Goal: Entertainment & Leisure: Browse casually

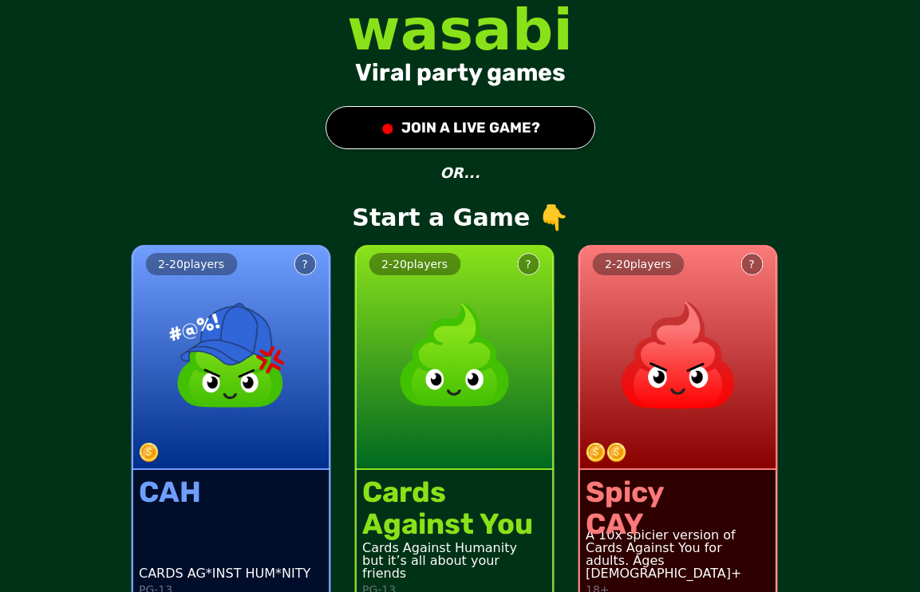
click at [491, 132] on button "● JOIN A LIVE GAME?" at bounding box center [460, 127] width 270 height 43
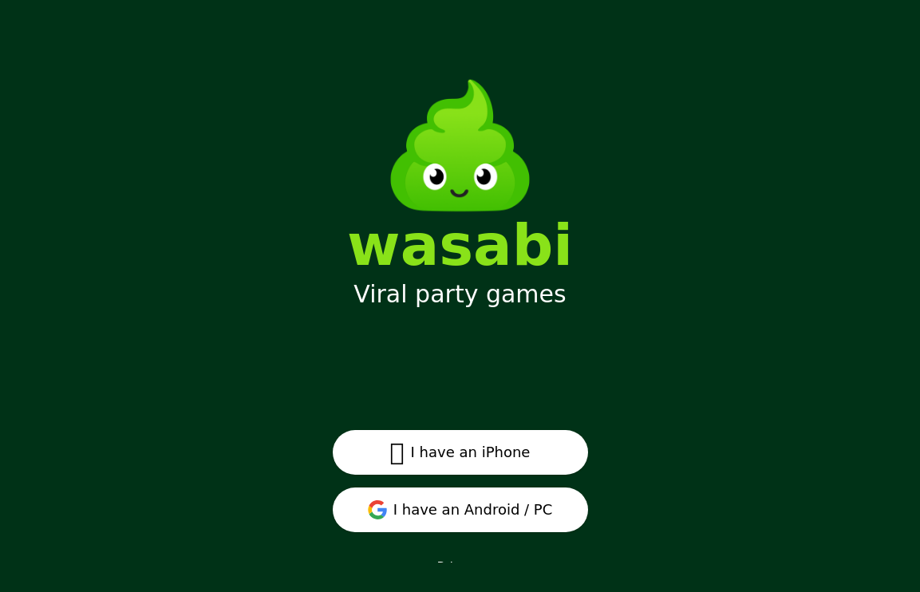
click at [520, 465] on button " I have an iPhone" at bounding box center [460, 452] width 255 height 45
click at [471, 507] on button "I have an Android / PC" at bounding box center [460, 509] width 255 height 45
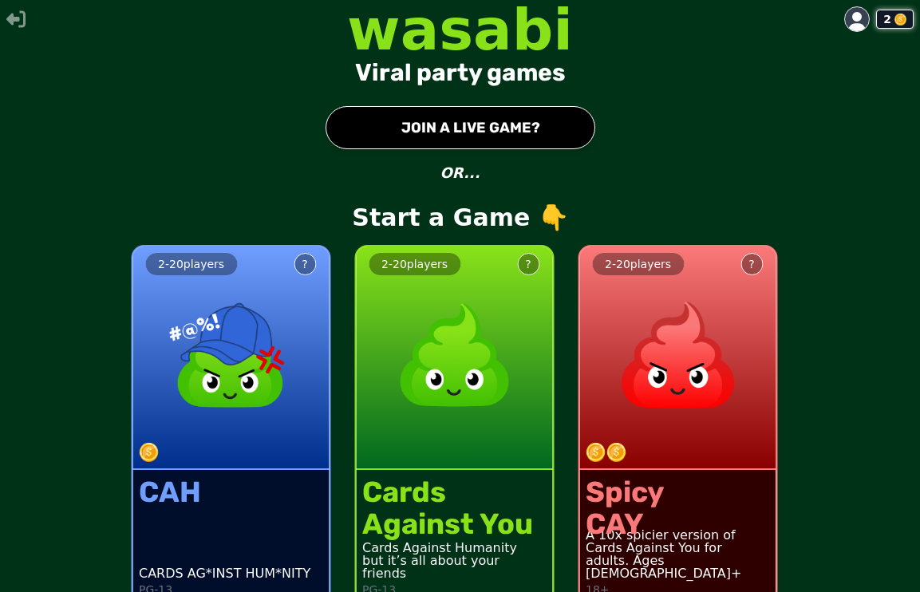
click at [877, 18] on div "2" at bounding box center [894, 19] width 37 height 19
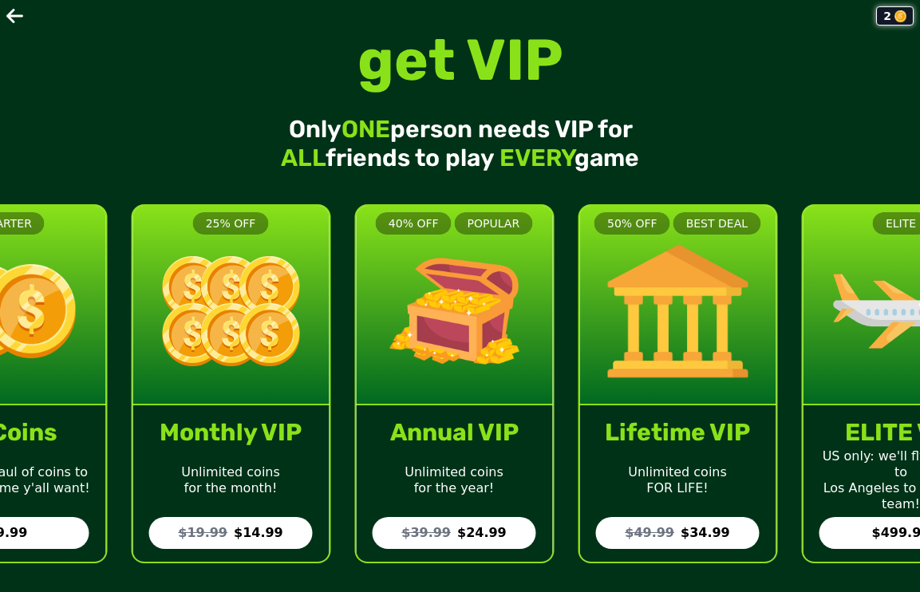
click at [9, 14] on icon at bounding box center [14, 16] width 17 height 14
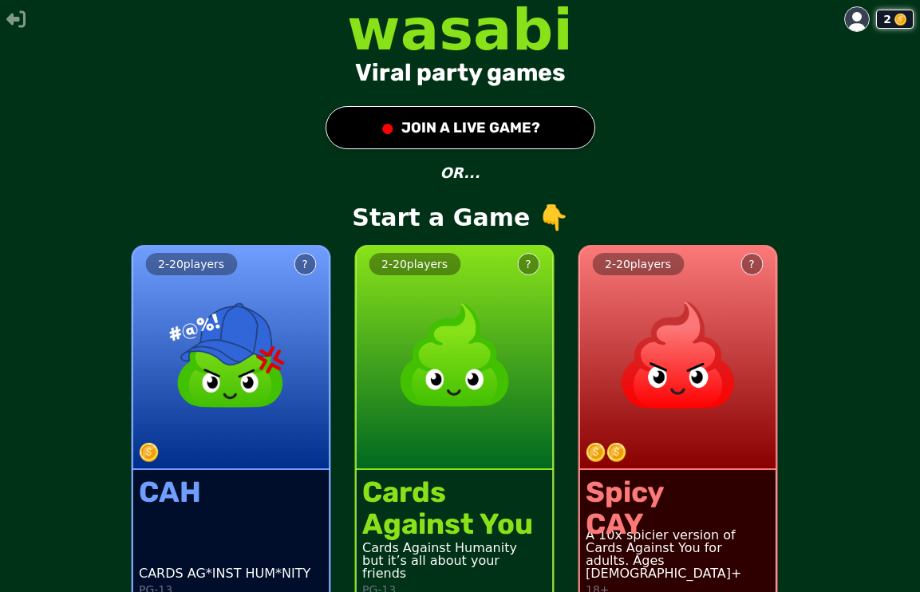
click at [852, 20] on icon at bounding box center [856, 21] width 19 height 19
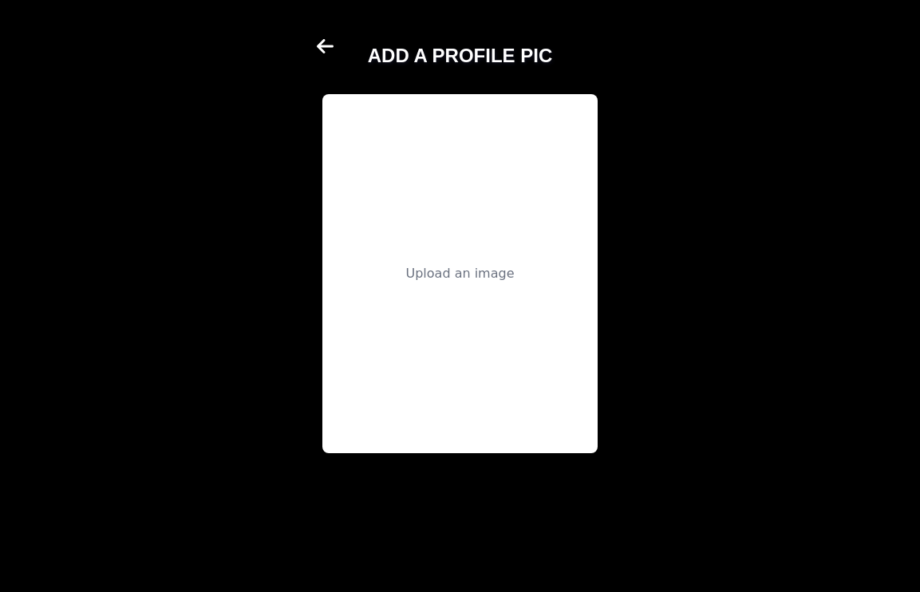
click at [321, 51] on icon at bounding box center [325, 45] width 17 height 14
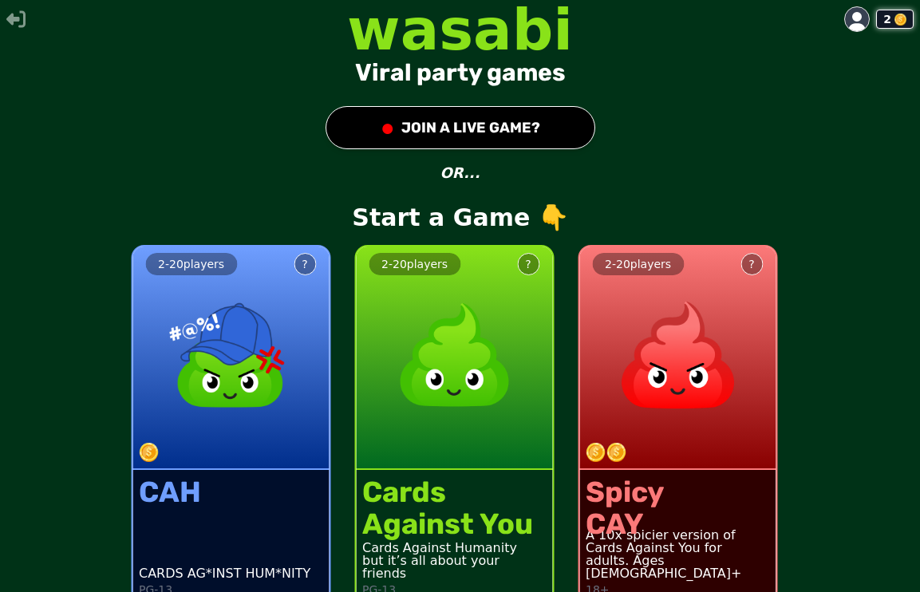
click at [866, 18] on icon at bounding box center [856, 21] width 19 height 19
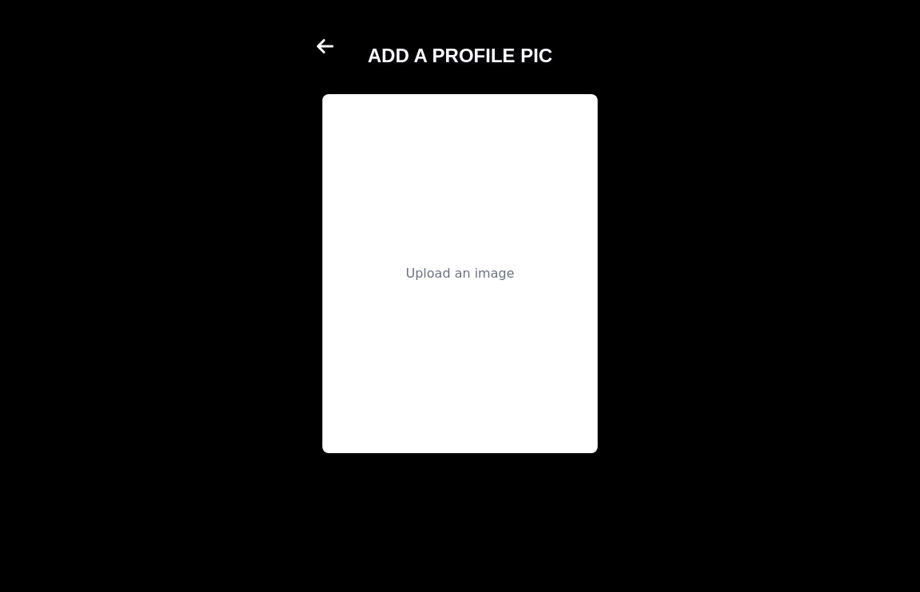
click at [316, 43] on div "ADD A PROFILE PIC Upload an image" at bounding box center [459, 296] width 299 height 532
click at [333, 53] on icon at bounding box center [326, 46] width 19 height 19
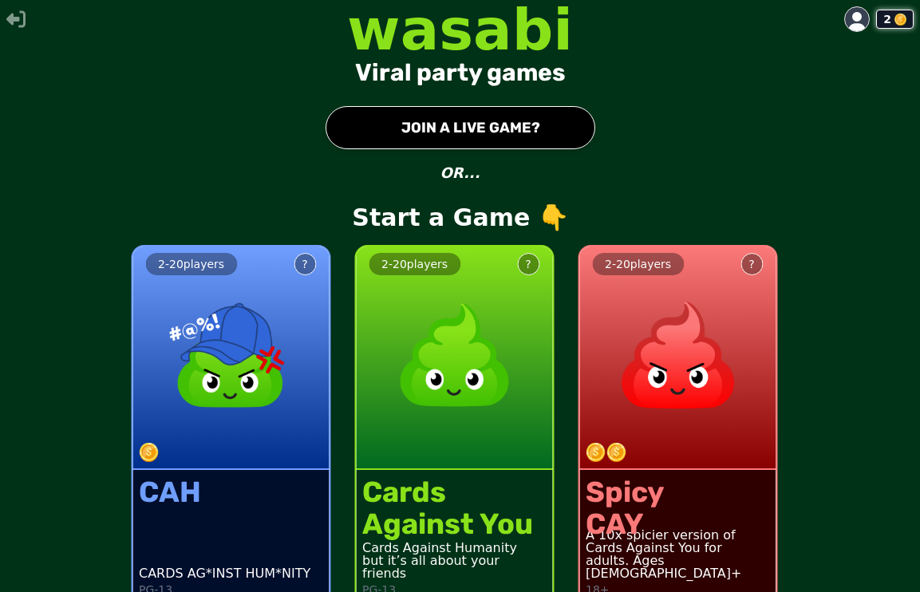
click at [546, 112] on button "● JOIN A LIVE GAME?" at bounding box center [460, 127] width 270 height 43
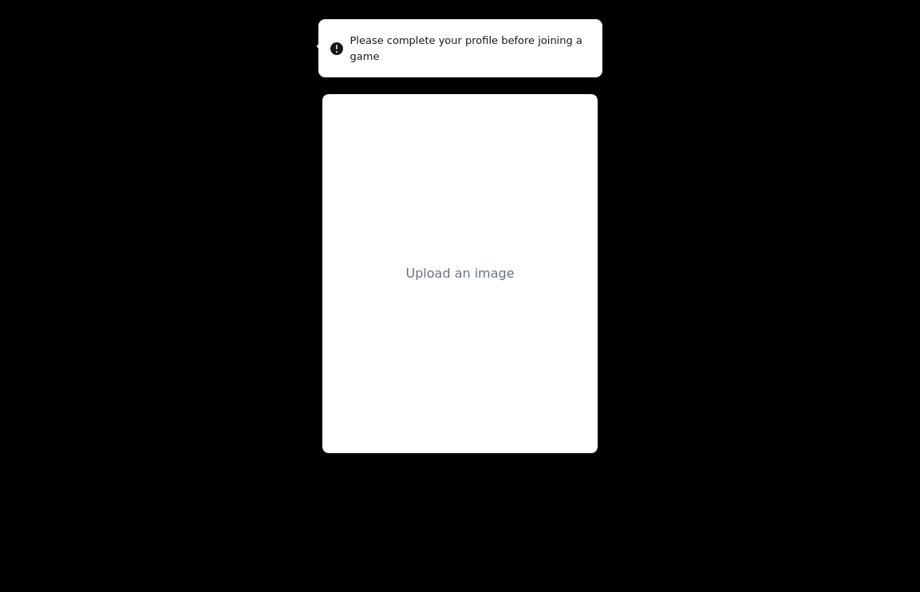
click at [481, 261] on div "Upload an image" at bounding box center [459, 273] width 275 height 359
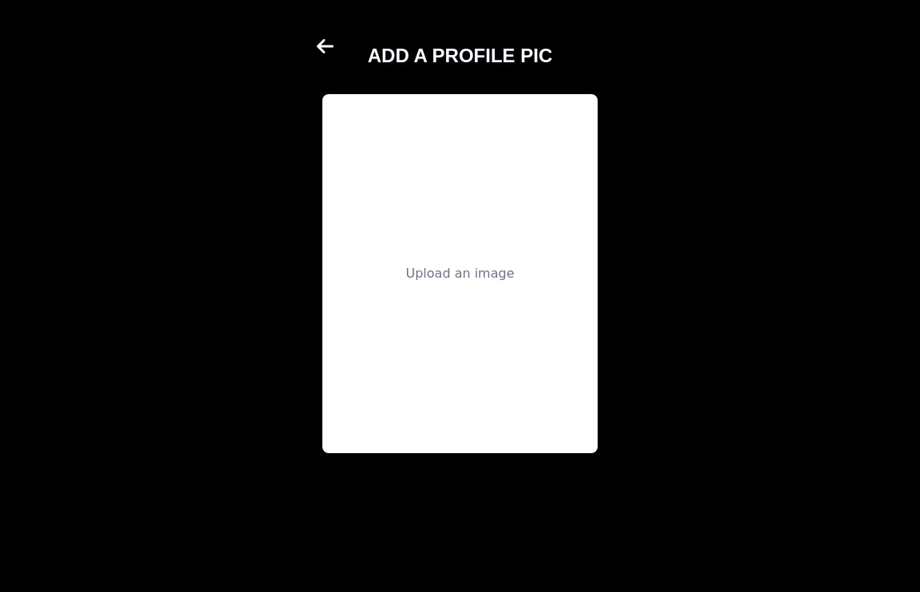
click at [319, 39] on icon at bounding box center [326, 46] width 19 height 19
